Goal: Task Accomplishment & Management: Manage account settings

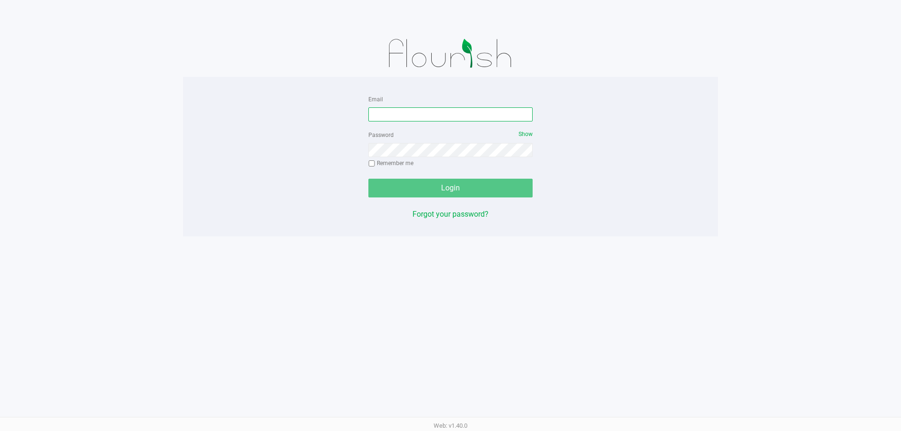
click at [452, 108] on input "Email" at bounding box center [450, 114] width 164 height 14
type input "[EMAIL_ADDRESS][DOMAIN_NAME]"
click at [368, 179] on button "Login" at bounding box center [450, 188] width 164 height 19
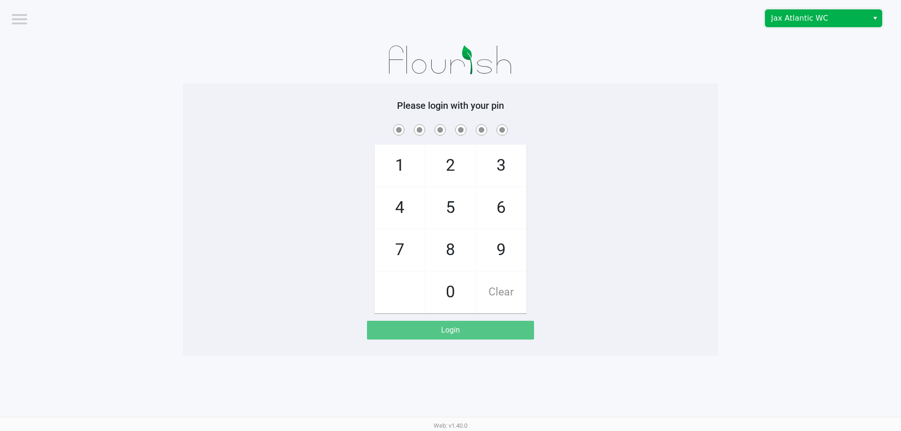
click at [816, 22] on span "Jax Atlantic WC" at bounding box center [817, 18] width 92 height 11
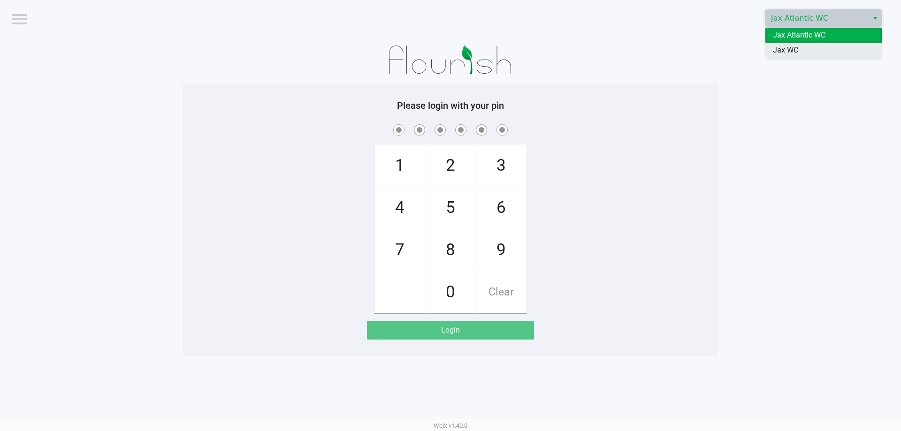
click at [807, 43] on li "Jax WC" at bounding box center [824, 50] width 116 height 15
checkbox input "true"
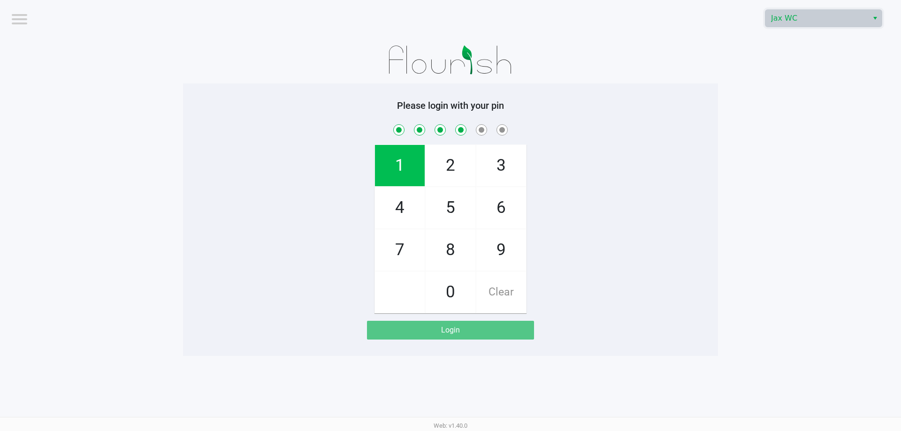
checkbox input "true"
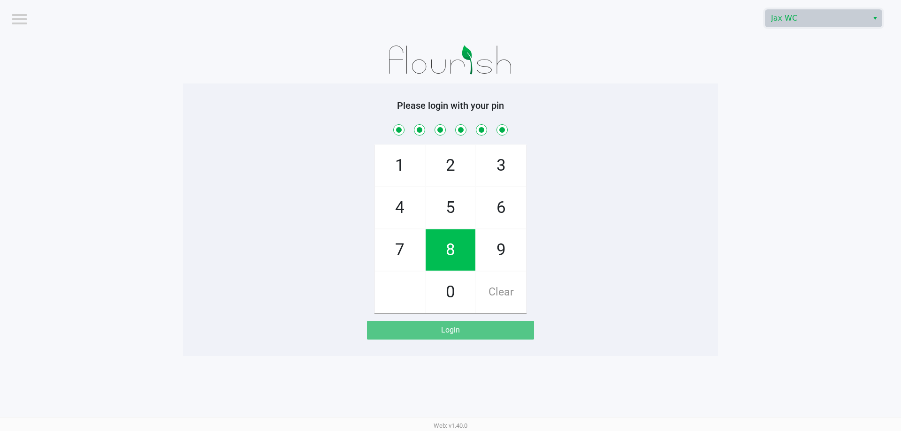
checkbox input "true"
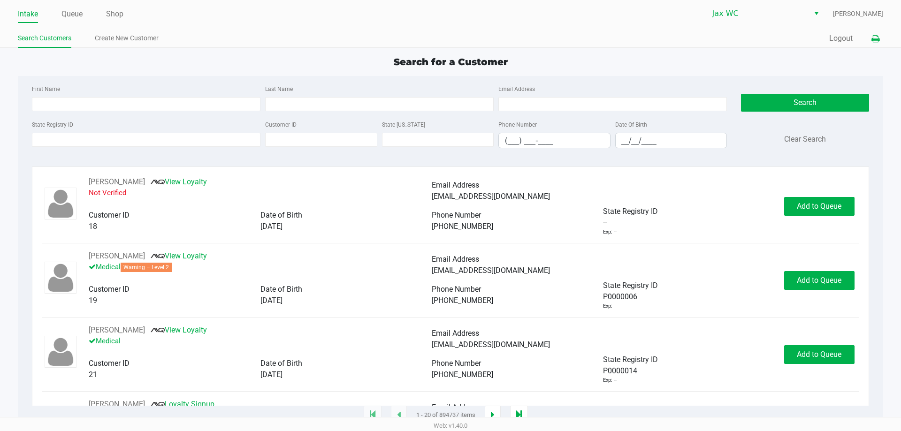
click at [875, 39] on icon at bounding box center [876, 39] width 8 height 7
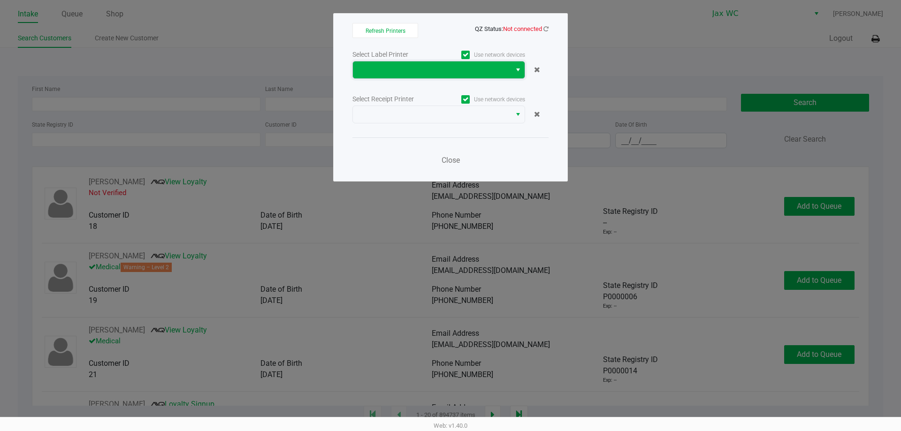
click at [467, 66] on span at bounding box center [432, 69] width 147 height 11
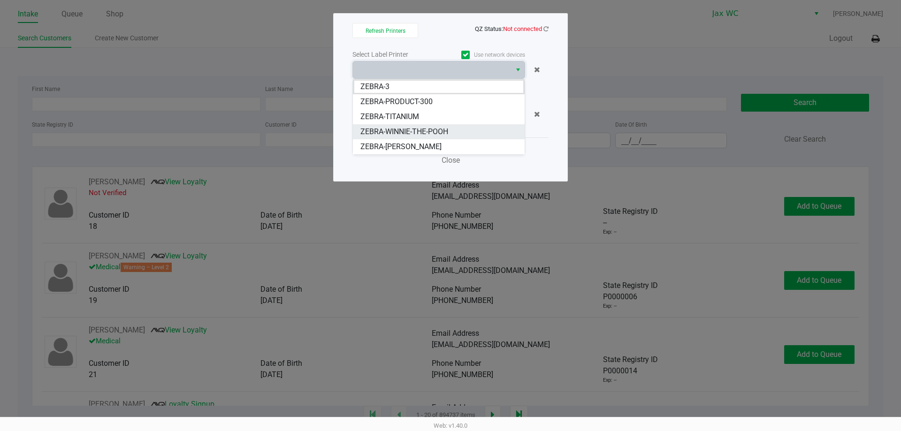
click at [423, 130] on span "ZEBRA-WINNIE-THE-POOH" at bounding box center [404, 131] width 88 height 11
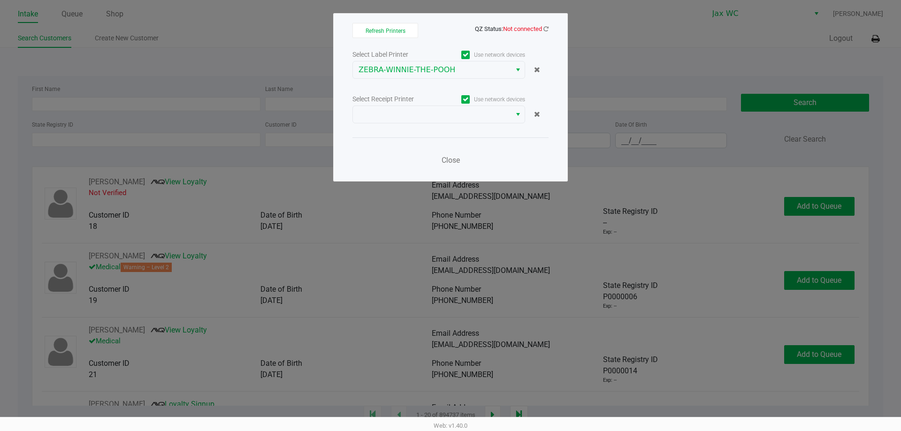
click at [423, 133] on div "Select Label Printer Use network devices ZEBRA-WINNIE-THE-POOH Select Receipt P…" at bounding box center [450, 109] width 196 height 123
click at [428, 122] on span at bounding box center [432, 114] width 158 height 17
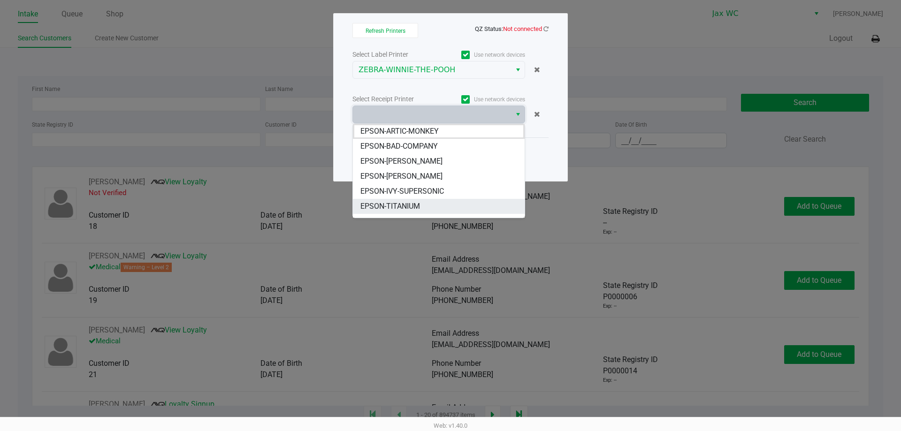
scroll to position [11, 0]
click at [408, 209] on span "EPSON-WINNIE-THE-POOH" at bounding box center [404, 210] width 89 height 11
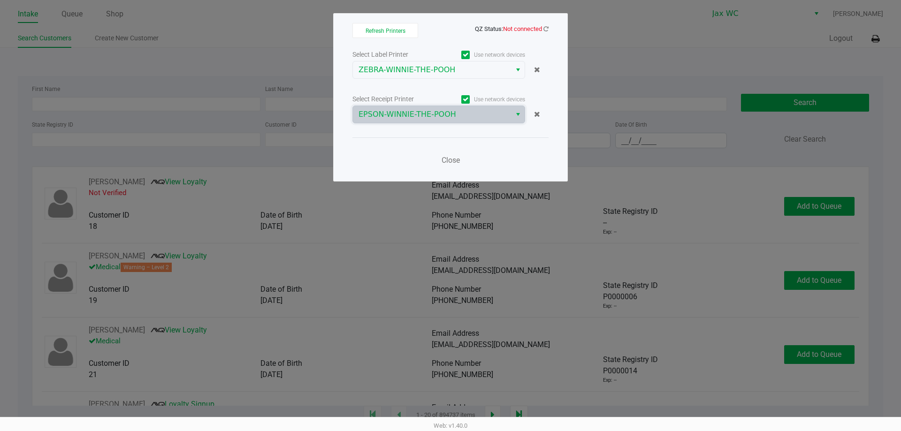
click at [535, 31] on span "Not connected" at bounding box center [522, 28] width 39 height 7
click at [548, 31] on icon at bounding box center [546, 29] width 5 height 6
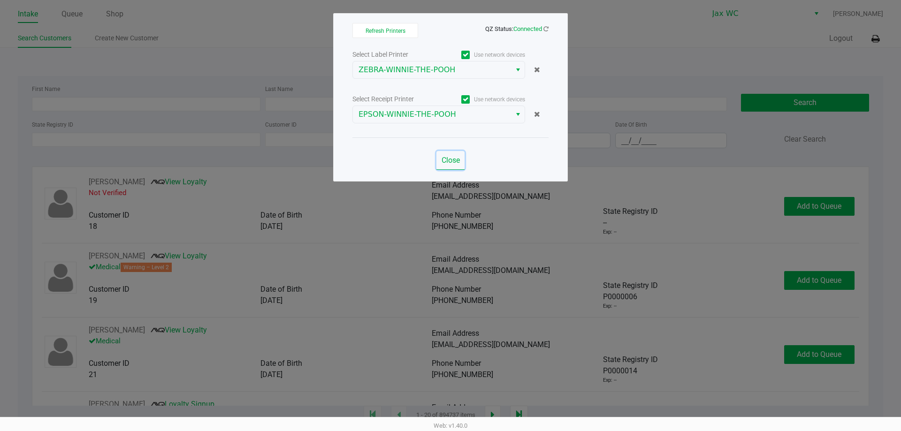
click at [455, 157] on span "Close" at bounding box center [451, 160] width 18 height 9
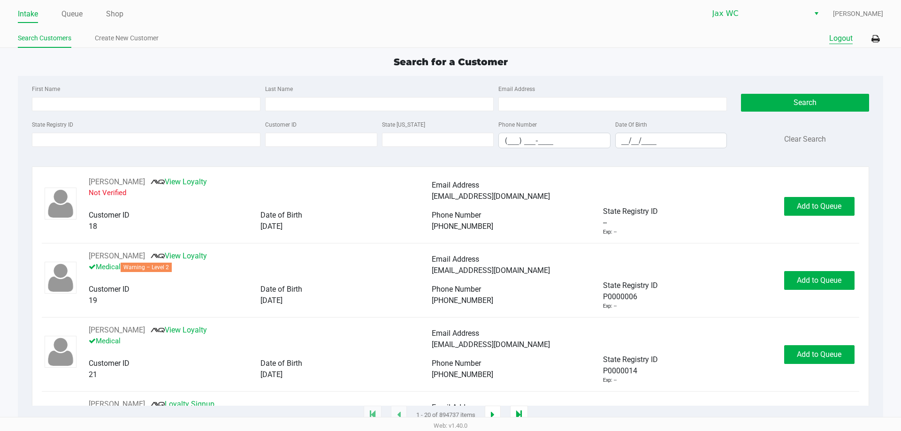
click at [846, 37] on button "Logout" at bounding box center [840, 38] width 23 height 11
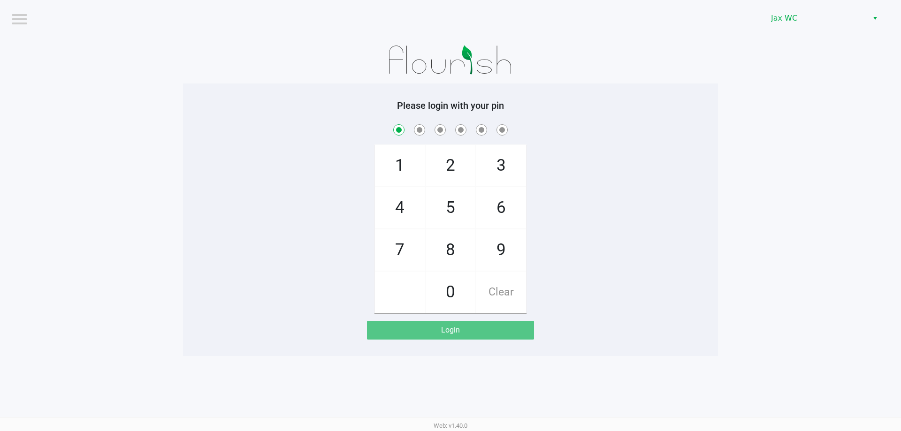
checkbox input "true"
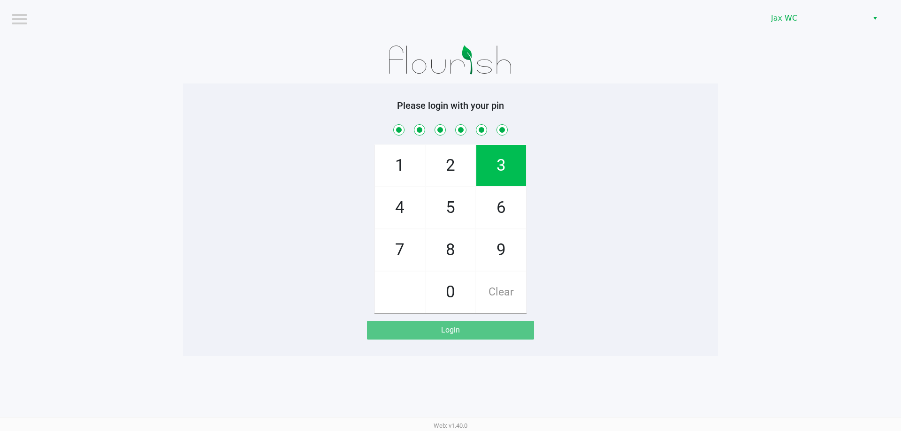
checkbox input "true"
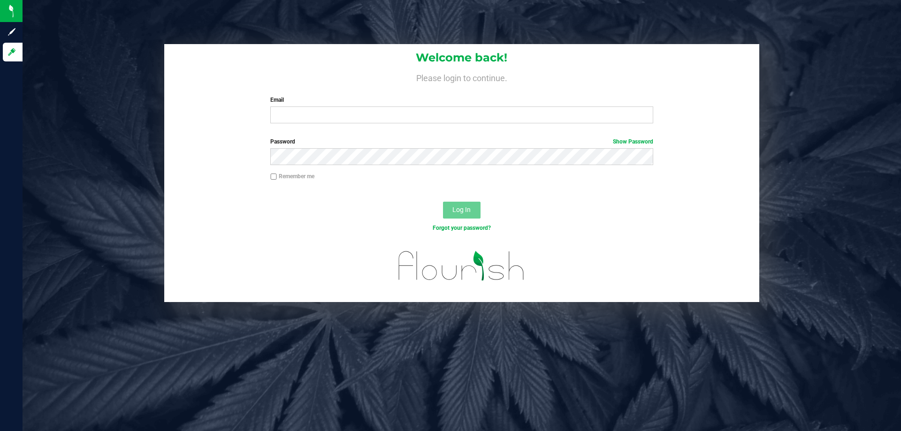
click at [392, 125] on div "Welcome back! Please login to continue. Email Required Please format your email…" at bounding box center [461, 87] width 595 height 87
click at [385, 115] on input "Email" at bounding box center [461, 115] width 383 height 17
type input "tyking@liveparallel.com"
click at [443, 202] on button "Log In" at bounding box center [462, 210] width 38 height 17
